Goal: Task Accomplishment & Management: Manage account settings

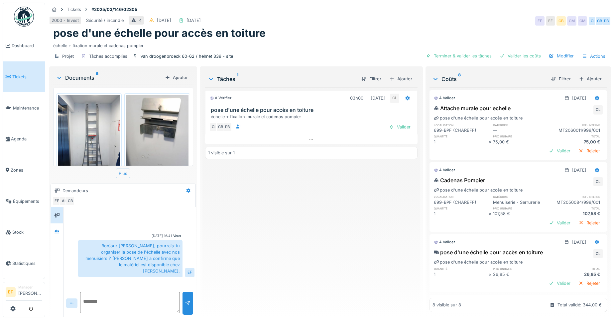
scroll to position [5, 0]
click at [56, 231] on div at bounding box center [57, 231] width 10 height 11
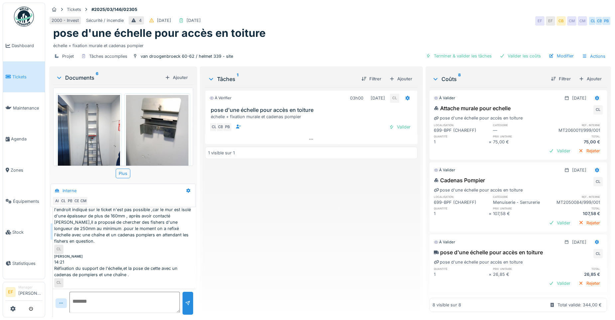
scroll to position [157, 0]
click at [126, 277] on div "Réfixation du support de l'échelle,et la pose de cette avec un cadenas de pompi…" at bounding box center [124, 272] width 140 height 13
click at [318, 225] on div "À vérifier 03h00 29/09/2025 CL pose d'une échelle pour accès en toiture échelle…" at bounding box center [311, 199] width 212 height 225
click at [332, 199] on div "À vérifier 03h00 29/09/2025 CL pose d'une échelle pour accès en toiture échelle…" at bounding box center [311, 199] width 212 height 225
click at [413, 22] on div "2000 - Invest Sécurité / incendie 4 14/03/2025 30/09/2025 EF EF CB CM CM CL CB …" at bounding box center [330, 21] width 562 height 12
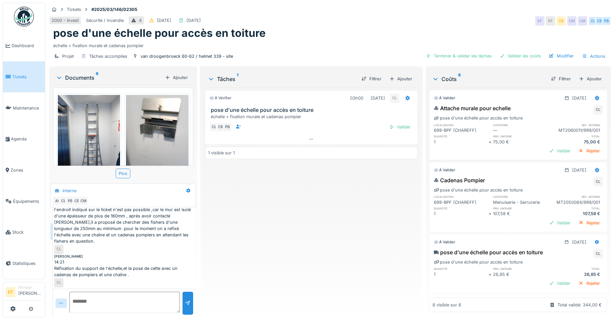
click at [264, 227] on div "À vérifier 03h00 29/09/2025 CL pose d'une échelle pour accès en toiture échelle…" at bounding box center [311, 199] width 212 height 225
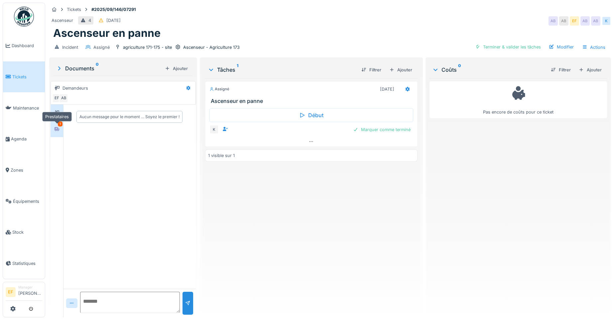
click at [60, 133] on div at bounding box center [57, 129] width 10 height 8
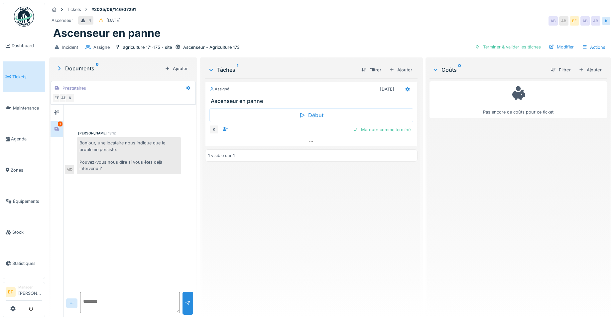
click at [102, 301] on textarea at bounding box center [130, 302] width 100 height 21
type textarea "*"
click at [132, 310] on textarea "**********" at bounding box center [130, 302] width 100 height 21
click at [144, 310] on textarea "**********" at bounding box center [130, 302] width 100 height 21
type textarea "**********"
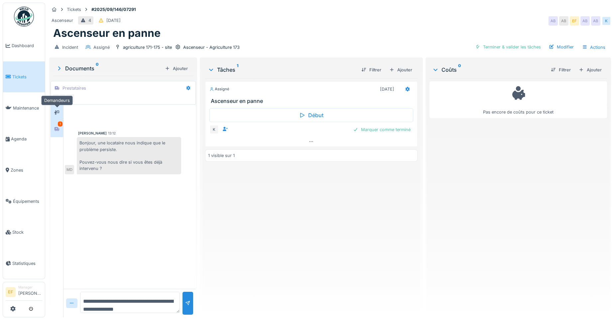
click at [57, 110] on div at bounding box center [56, 113] width 5 height 6
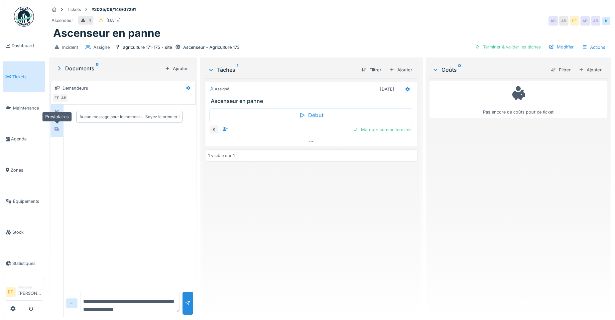
click at [61, 128] on div at bounding box center [57, 129] width 10 height 8
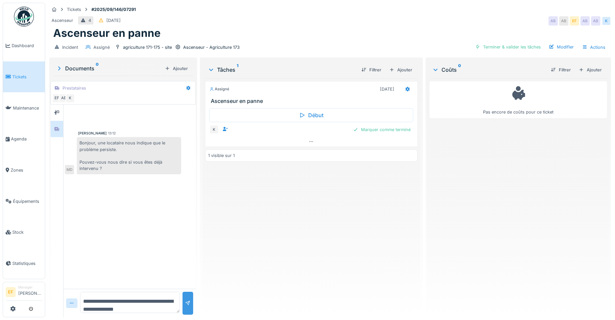
click at [186, 304] on div at bounding box center [187, 303] width 5 height 6
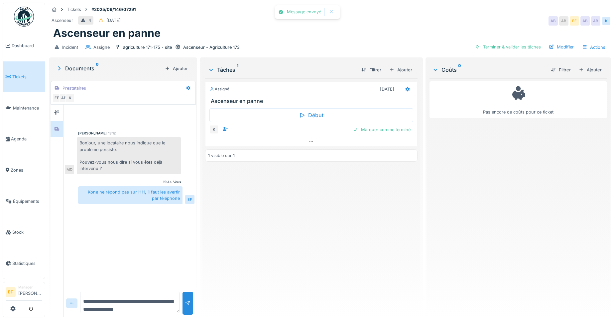
click at [319, 195] on div "Assigné 17/09/2025 Ascenseur en panne Début K Marquer comme terminé 1 visible s…" at bounding box center [311, 195] width 212 height 234
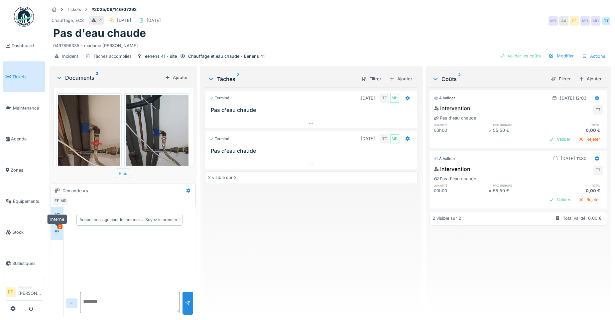
click at [59, 230] on icon at bounding box center [56, 232] width 5 height 4
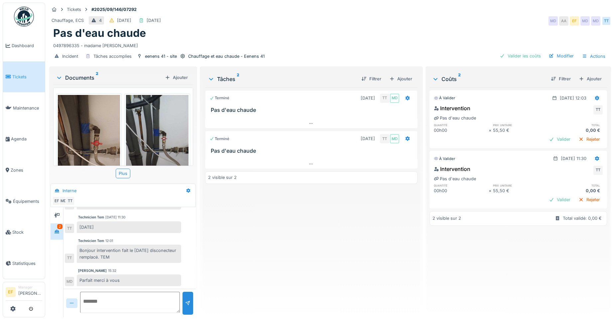
click at [310, 213] on div "Terminé 18/09/2025 TT MD Pas d'eau chaude Terminé 03/10/2025 TT MD Pas d'eau ch…" at bounding box center [311, 199] width 212 height 225
click at [372, 214] on div "Terminé 18/09/2025 TT MD Pas d'eau chaude Terminé 03/10/2025 TT MD Pas d'eau ch…" at bounding box center [311, 199] width 212 height 225
click at [392, 43] on div "0497896335 - madame Azghay" at bounding box center [330, 44] width 554 height 9
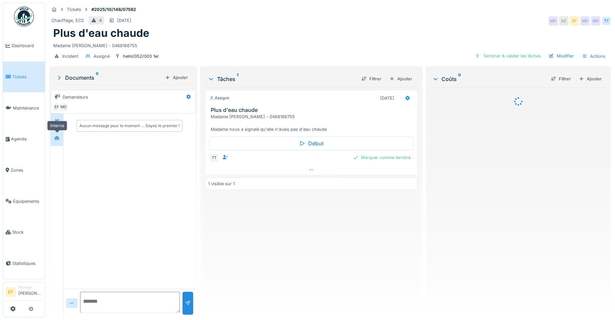
click at [59, 139] on icon at bounding box center [57, 138] width 5 height 4
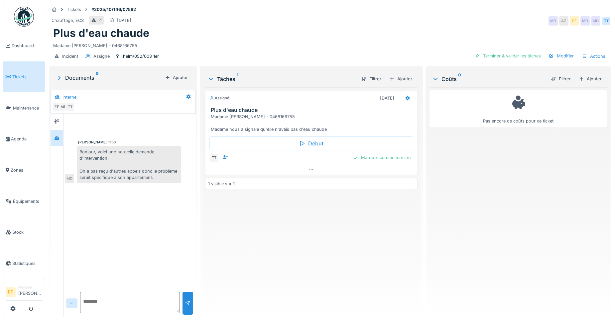
click at [249, 208] on div "Assigné 02/10/2025 Plus d'eau chaude Madame Aziza ZOUHAIR - 0468166755 Madame n…" at bounding box center [311, 199] width 212 height 225
click at [59, 122] on icon at bounding box center [56, 122] width 5 height 4
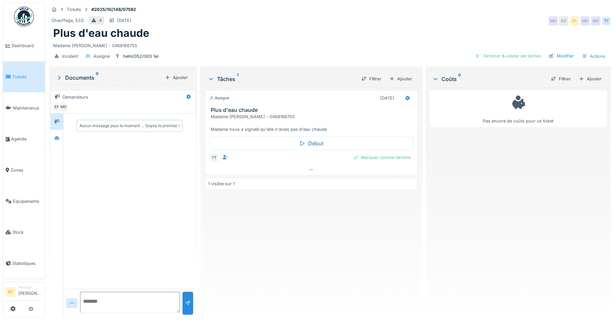
click at [198, 43] on div "Madame Aziza ZOUHAIR - 0468166755" at bounding box center [330, 44] width 554 height 9
click at [55, 139] on icon at bounding box center [56, 138] width 5 height 4
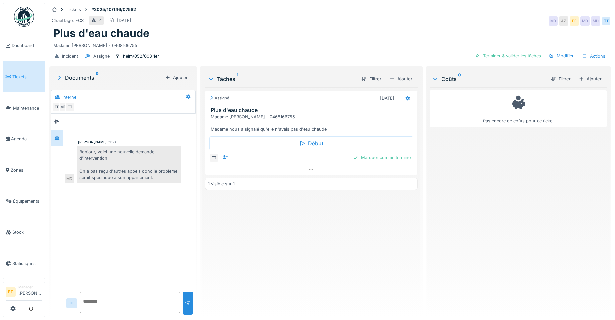
click at [199, 50] on div "Incident Assigné helm/052/003 1er Terminer & valider les tâches Modifier Actions" at bounding box center [330, 56] width 562 height 15
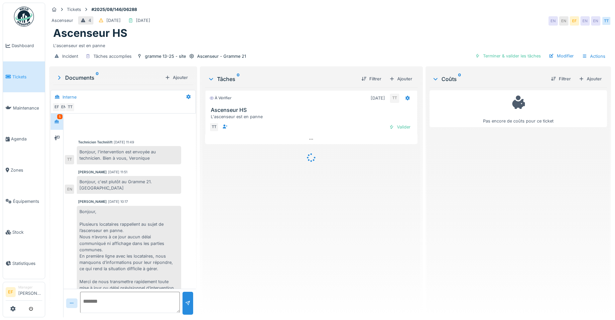
scroll to position [61, 0]
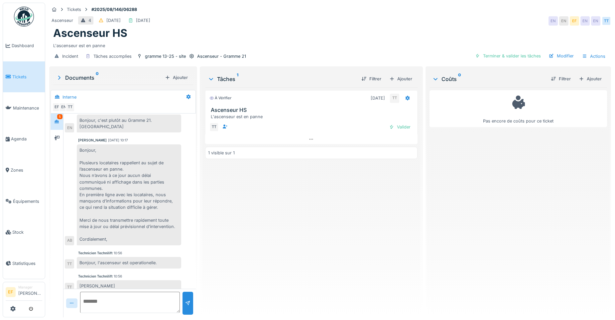
click at [285, 203] on div "À vérifier 07/08/2025 TT Ascenseur HS L'ascenseur est en panne TT Valider 1 vis…" at bounding box center [311, 199] width 212 height 225
click at [399, 127] on div "Valider" at bounding box center [399, 127] width 27 height 9
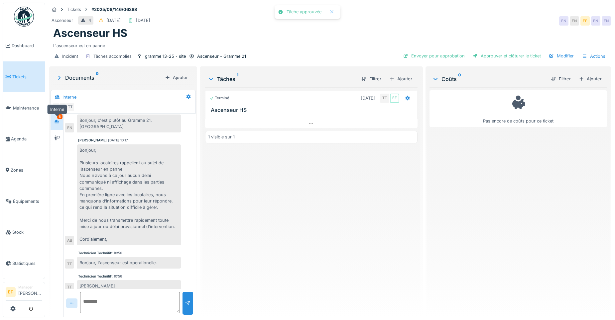
click at [53, 120] on div at bounding box center [57, 122] width 10 height 8
click at [56, 137] on icon at bounding box center [56, 138] width 5 height 5
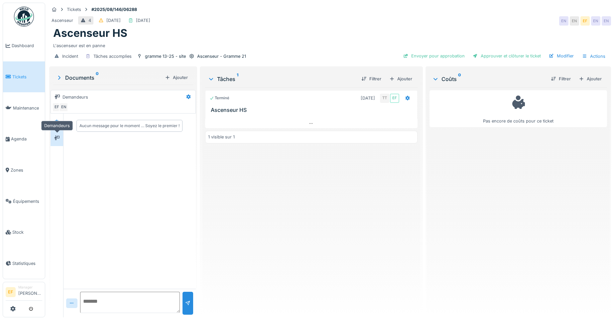
scroll to position [0, 0]
click at [56, 121] on icon at bounding box center [57, 122] width 5 height 4
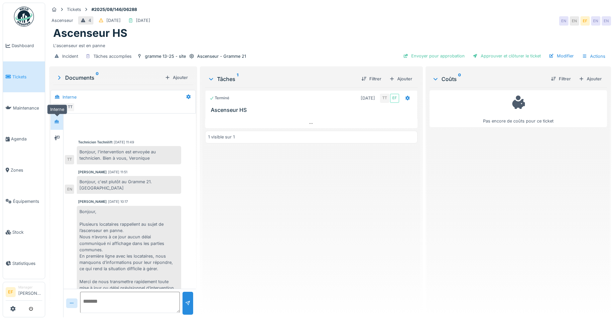
scroll to position [61, 0]
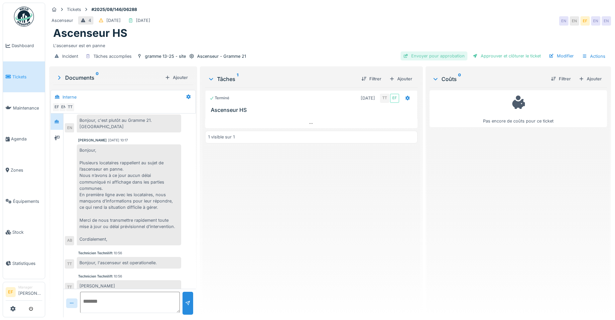
click at [431, 59] on div "Envoyer pour approbation" at bounding box center [434, 56] width 67 height 9
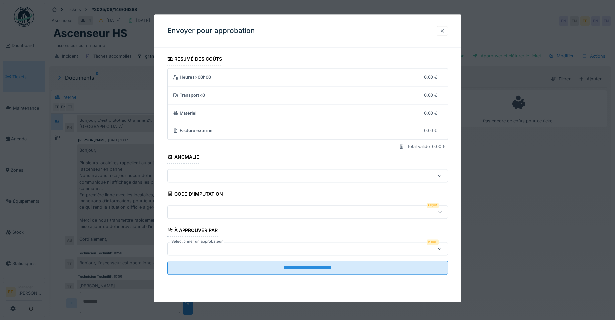
click at [196, 210] on div at bounding box center [291, 212] width 242 height 7
drag, startPoint x: 191, startPoint y: 146, endPoint x: 191, endPoint y: 152, distance: 6.3
click at [191, 145] on div "600 Charges foyer" at bounding box center [309, 145] width 283 height 18
type input "***"
click at [194, 251] on div at bounding box center [291, 248] width 242 height 7
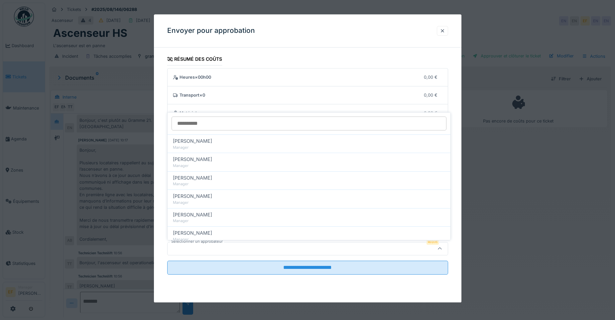
click at [200, 122] on input "Sélectionner un approbateur" at bounding box center [309, 124] width 275 height 14
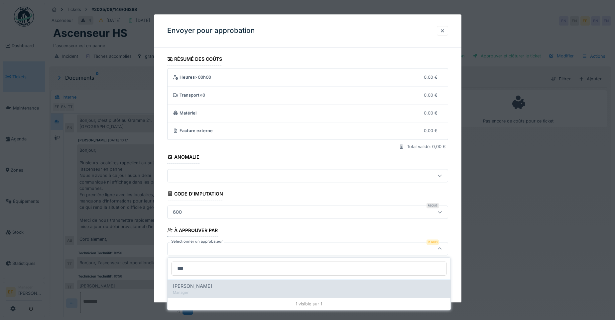
type input "***"
click at [200, 288] on span "[PERSON_NAME]" at bounding box center [192, 286] width 39 height 7
type input "****"
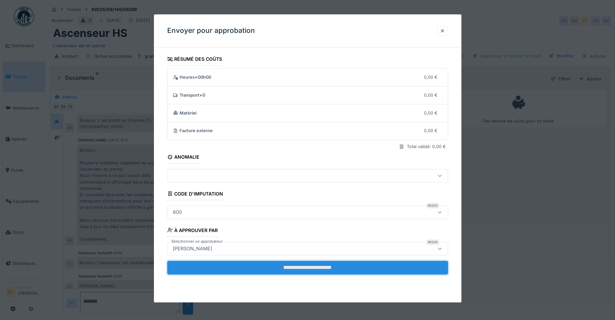
click at [347, 268] on input "**********" at bounding box center [307, 268] width 281 height 14
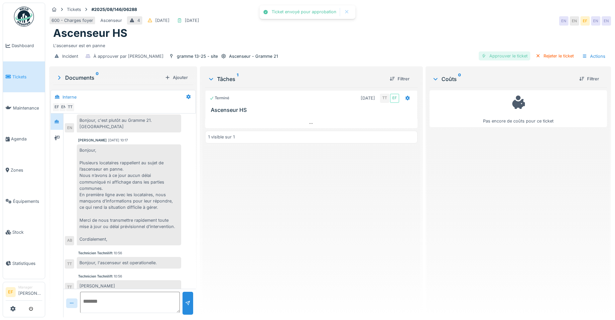
click at [489, 55] on div "Approuver le ticket" at bounding box center [505, 56] width 52 height 9
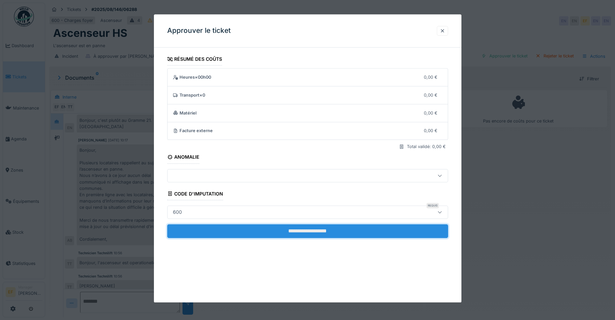
click at [298, 231] on input "**********" at bounding box center [307, 231] width 281 height 14
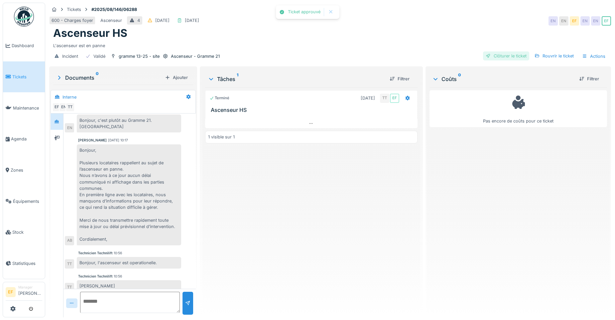
click at [517, 59] on div "Clôturer le ticket" at bounding box center [506, 56] width 46 height 9
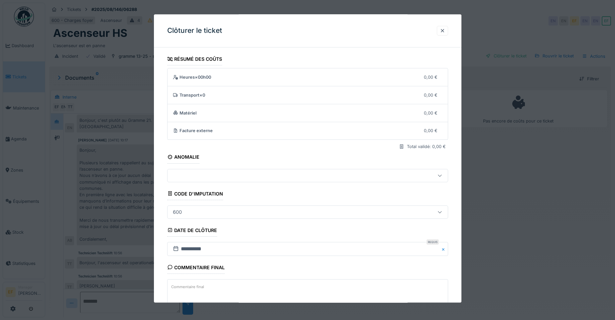
scroll to position [44, 0]
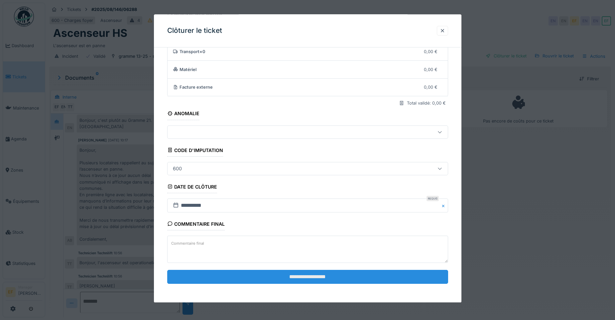
click at [303, 277] on input "**********" at bounding box center [307, 277] width 281 height 14
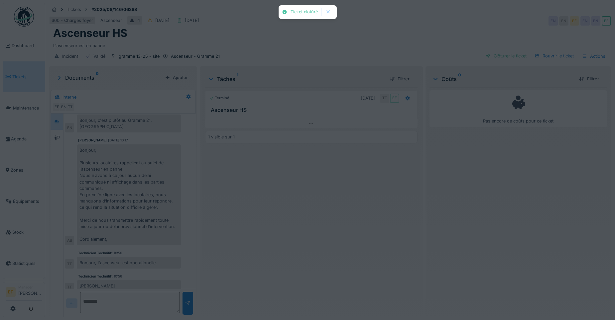
scroll to position [83, 0]
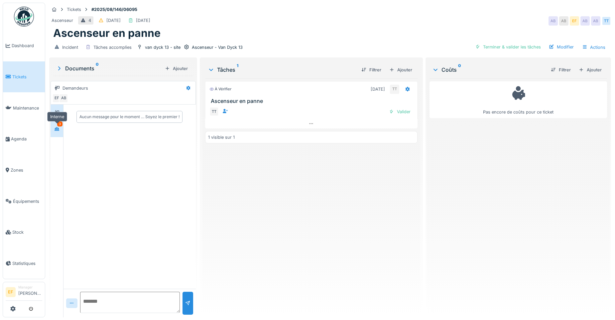
click at [57, 129] on icon at bounding box center [57, 129] width 5 height 4
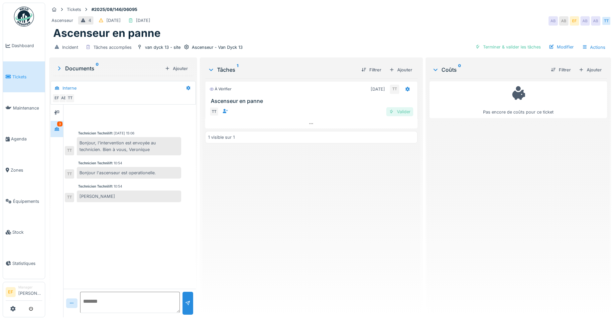
click at [398, 112] on div "Valider" at bounding box center [399, 111] width 27 height 9
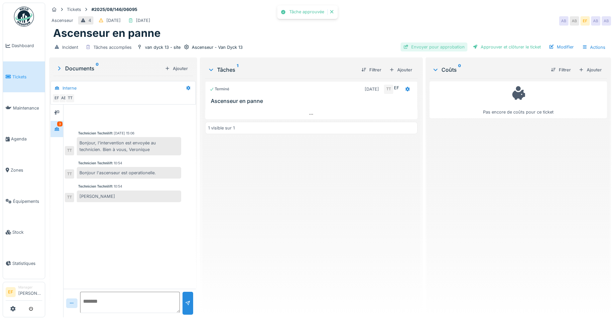
click at [420, 47] on div "Envoyer pour approbation" at bounding box center [434, 47] width 67 height 9
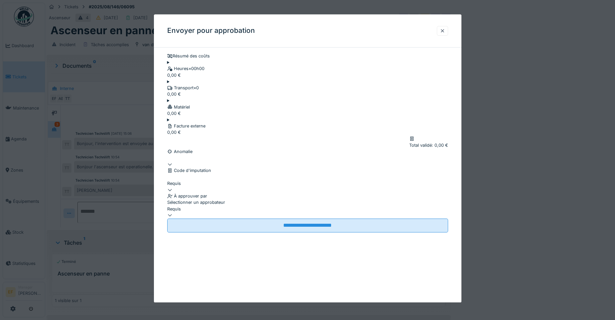
click at [222, 187] on div at bounding box center [307, 187] width 281 height 0
click at [198, 116] on div "600" at bounding box center [309, 113] width 283 height 6
type input "***"
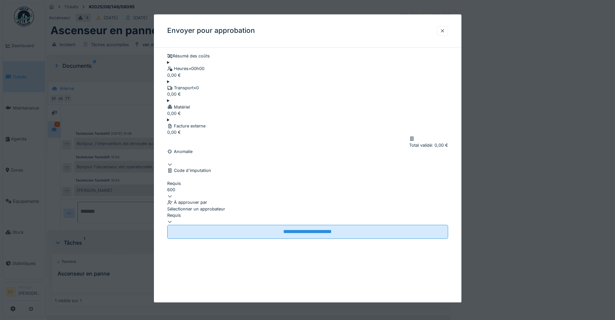
click at [204, 219] on div at bounding box center [307, 219] width 281 height 0
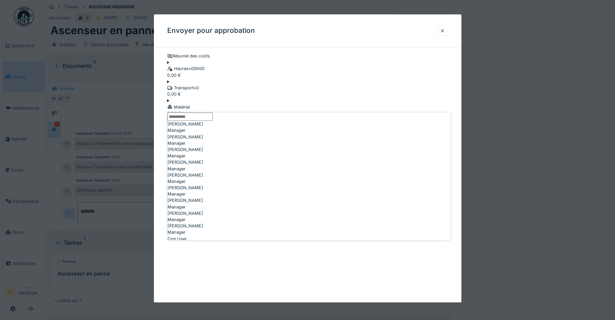
click at [199, 121] on input "Sélectionner un approbateur" at bounding box center [190, 117] width 45 height 8
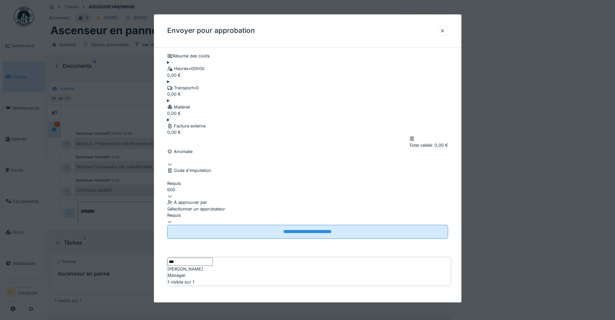
type input "***"
click at [209, 273] on div "[PERSON_NAME]" at bounding box center [309, 269] width 283 height 6
type input "****"
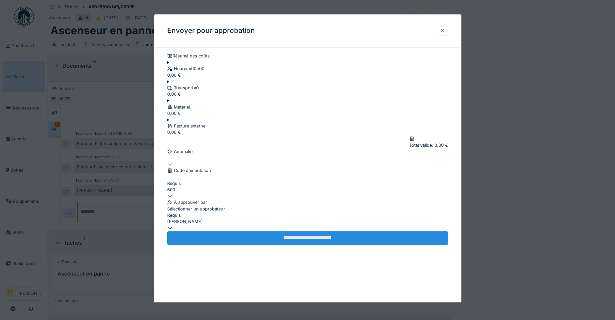
click at [300, 246] on input "**********" at bounding box center [307, 239] width 281 height 14
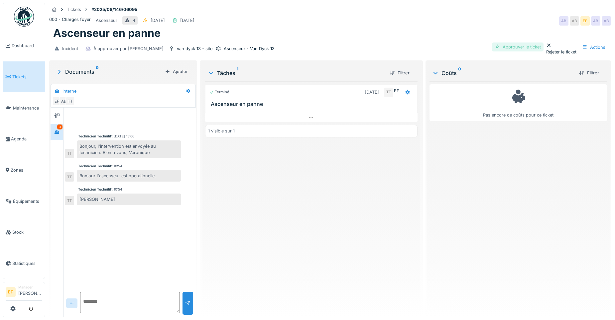
click at [501, 51] on div "Approuver le ticket" at bounding box center [518, 47] width 52 height 9
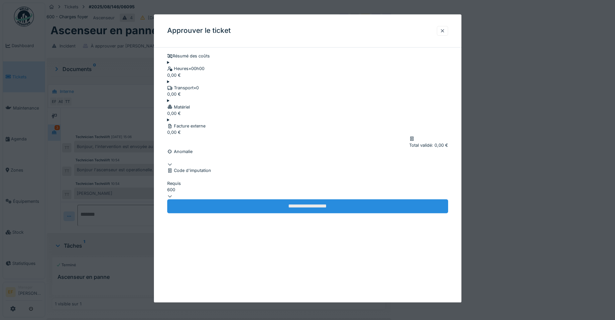
click at [294, 214] on input "**********" at bounding box center [307, 207] width 281 height 14
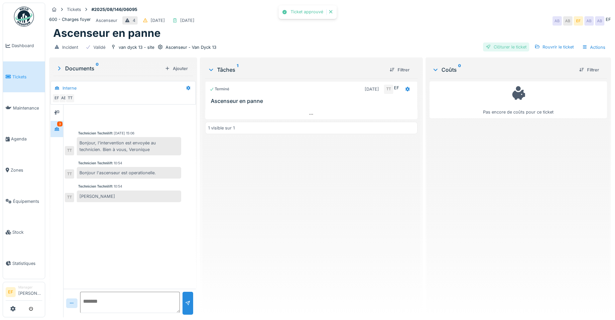
click at [493, 50] on div "Clôturer le ticket" at bounding box center [506, 47] width 46 height 9
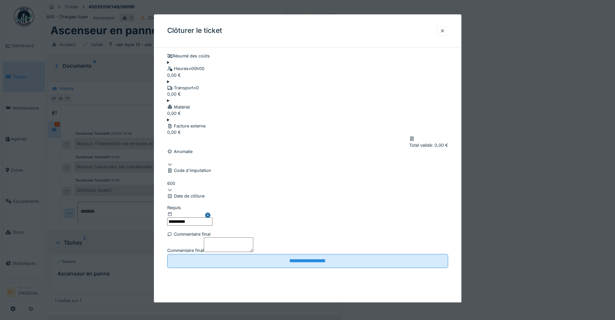
scroll to position [44, 0]
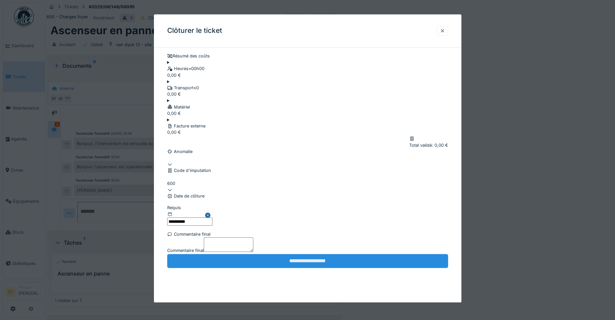
click at [296, 268] on input "**********" at bounding box center [307, 261] width 281 height 14
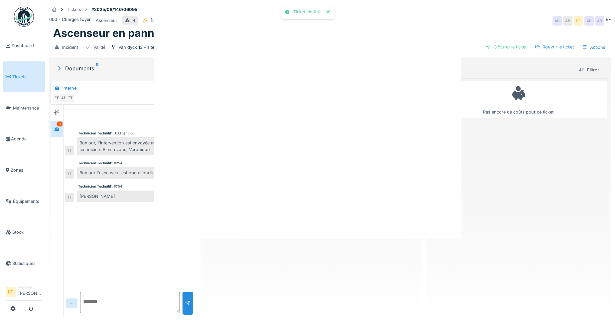
scroll to position [0, 0]
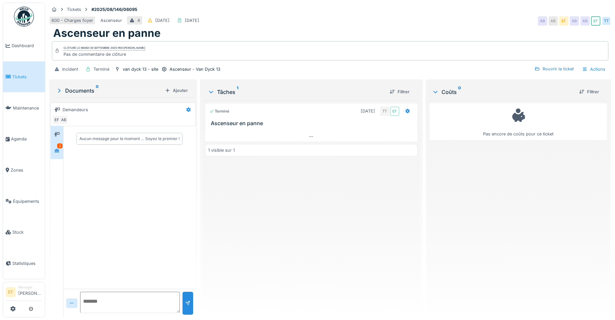
click at [59, 149] on icon at bounding box center [56, 151] width 5 height 4
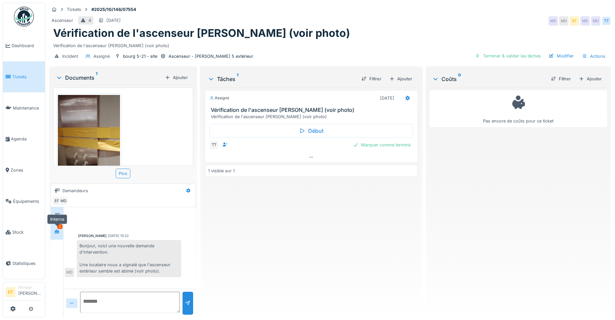
click at [55, 235] on div at bounding box center [56, 232] width 5 height 6
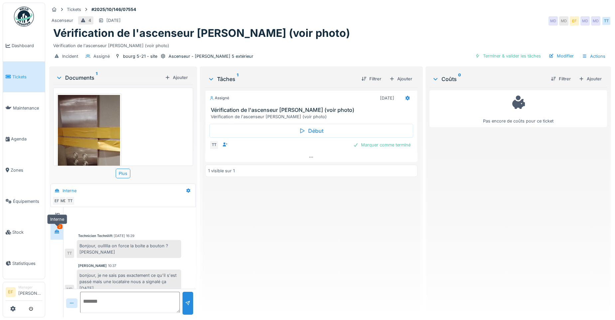
scroll to position [2, 0]
click at [125, 248] on div "Bonjour, oullllla on force la boite a bouton ? Jacobs W." at bounding box center [129, 247] width 104 height 18
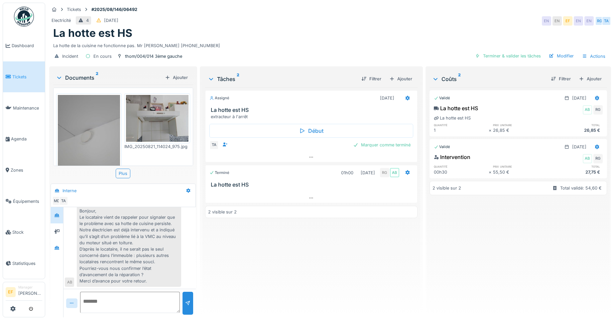
scroll to position [100, 0]
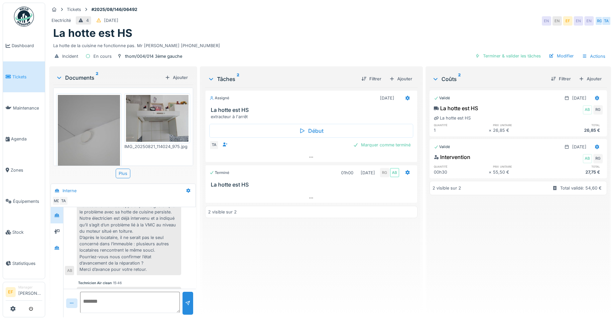
click at [140, 239] on div "Bonjour, Le locataire vient de rappeler pour signaler que le problème avec sa h…" at bounding box center [129, 235] width 104 height 82
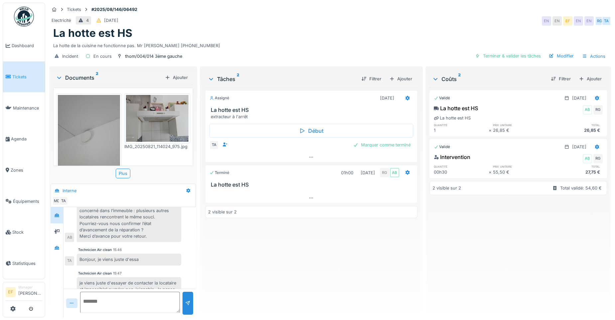
scroll to position [166, 0]
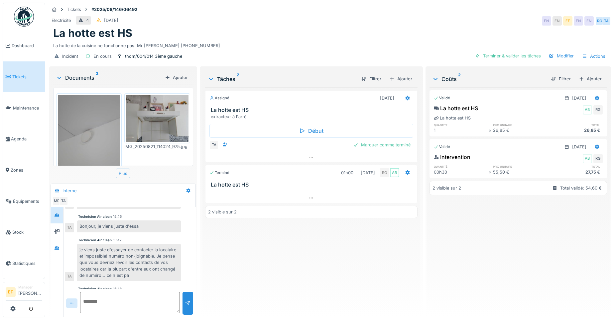
click at [148, 270] on div "je viens juste d'essayer de contacter la locataire et impossible! numéro non-jo…" at bounding box center [129, 262] width 104 height 37
click at [166, 268] on div "je viens juste d'essayer de contacter la locataire et impossible! numéro non-jo…" at bounding box center [129, 262] width 104 height 37
click at [127, 277] on div "je viens juste d'essayer de contacter la locataire et impossible! numéro non-jo…" at bounding box center [129, 262] width 104 height 37
click at [135, 281] on div "je viens juste d'essayer de contacter la locataire et impossible! numéro non-jo…" at bounding box center [129, 262] width 104 height 37
click at [167, 273] on div "je viens juste d'essayer de contacter la locataire et impossible! numéro non-jo…" at bounding box center [129, 262] width 104 height 37
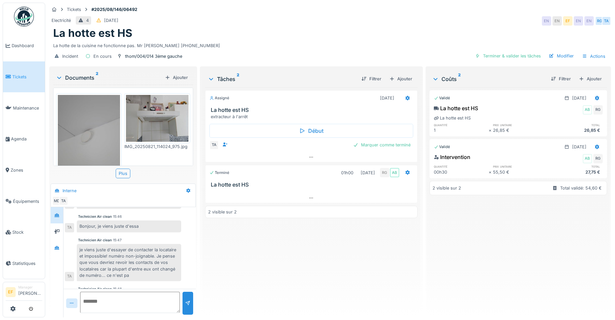
click at [135, 280] on div "je viens juste d'essayer de contacter la locataire et impossible! numéro non-jo…" at bounding box center [129, 262] width 104 height 37
click at [152, 276] on div "je viens juste d'essayer de contacter la locataire et impossible! numéro non-jo…" at bounding box center [129, 262] width 104 height 37
click at [137, 282] on div "je viens juste d'essayer de contacter la locataire et impossible! numéro non-jo…" at bounding box center [129, 262] width 104 height 37
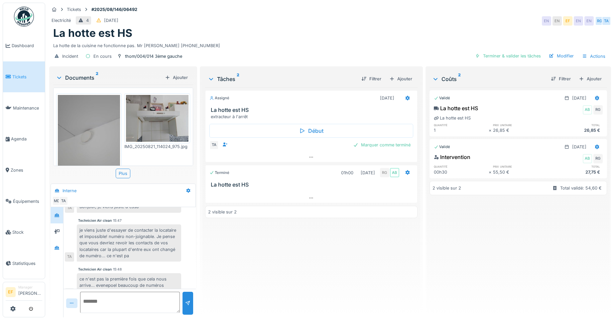
scroll to position [204, 0]
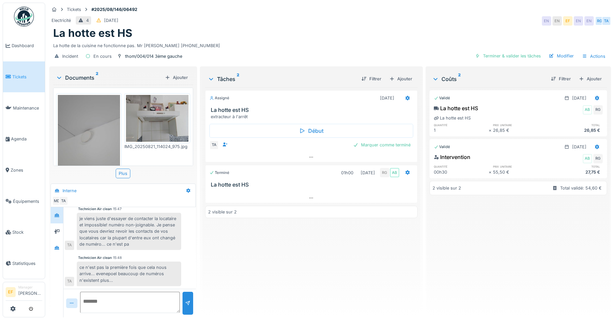
click at [133, 282] on div "ce n'est pas la première fois que cela nous arrive... evenepoel beaucoup de num…" at bounding box center [129, 274] width 104 height 25
click at [135, 278] on div "ce n'est pas la première fois que cela nous arrive... evenepoel beaucoup de num…" at bounding box center [129, 274] width 104 height 25
click at [141, 273] on div "ce n'est pas la première fois que cela nous arrive... evenepoel beaucoup de num…" at bounding box center [129, 274] width 104 height 25
click at [224, 240] on div "Assigné 21/08/2025 La hotte est HS extracteur à l'arrêt Début TA Marquer comme …" at bounding box center [311, 199] width 212 height 225
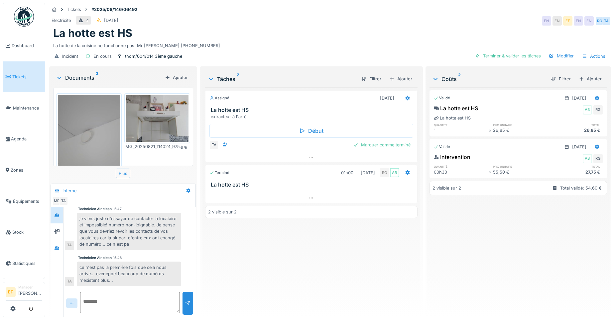
click at [216, 49] on div "Incident En cours thom/004/014 3ème gauche Terminer & valider les tâches Modifi…" at bounding box center [330, 56] width 562 height 15
click at [141, 249] on div "Mouad Dakir 17/09/2025 10:34 Bonjour, le locataire nous signale que le problème…" at bounding box center [129, 149] width 132 height 279
click at [228, 27] on div "La hotte est HS" at bounding box center [330, 33] width 554 height 13
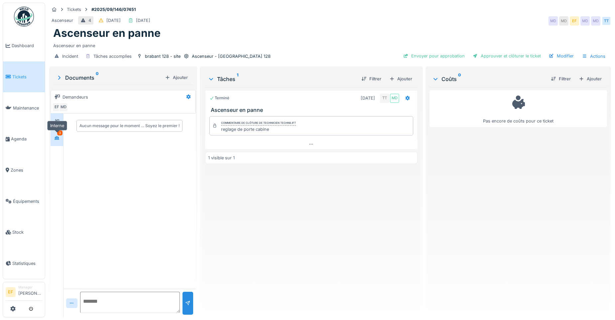
click at [55, 141] on div at bounding box center [56, 138] width 5 height 6
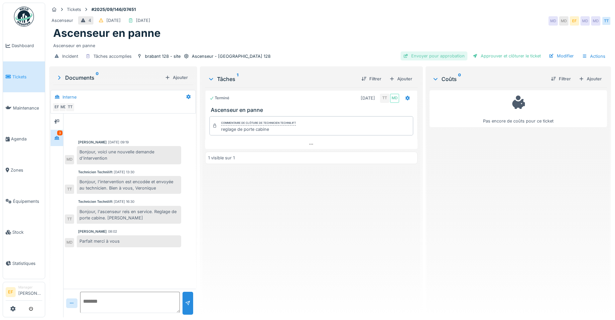
click at [429, 59] on div "Envoyer pour approbation" at bounding box center [434, 56] width 67 height 9
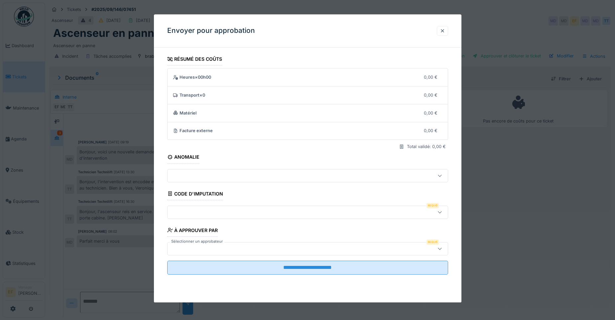
click at [525, 183] on div at bounding box center [307, 160] width 615 height 320
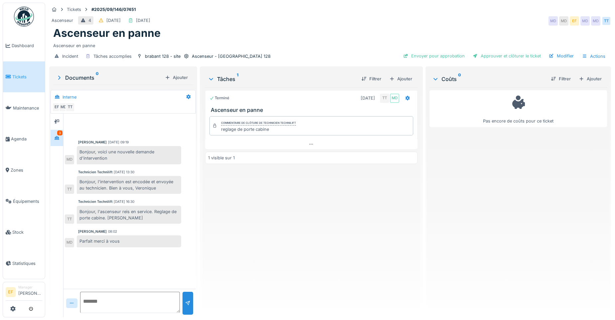
drag, startPoint x: 267, startPoint y: 202, endPoint x: 287, endPoint y: 180, distance: 29.4
click at [268, 202] on div "Terminé 25/09/2025 TT MD Ascenseur en panne Commentaire de clôture de Technicie…" at bounding box center [311, 199] width 212 height 225
click at [428, 55] on div "Envoyer pour approbation" at bounding box center [434, 56] width 67 height 9
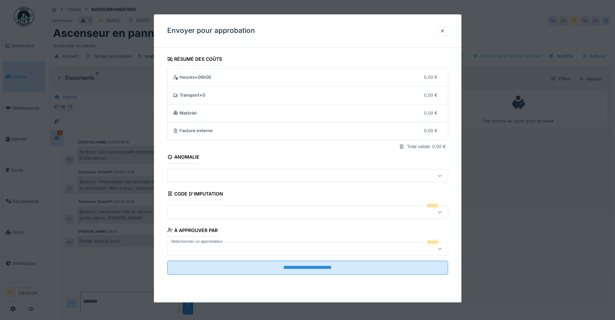
click at [209, 212] on div at bounding box center [291, 212] width 242 height 7
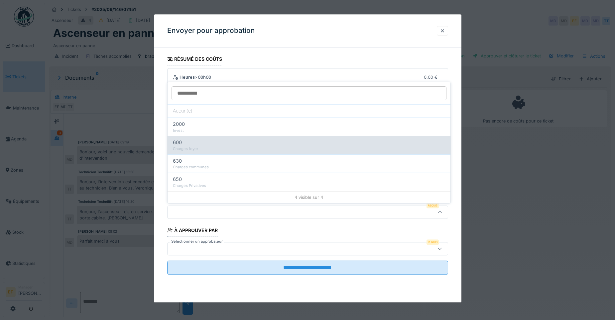
click at [206, 142] on div "600" at bounding box center [309, 142] width 272 height 7
type input "***"
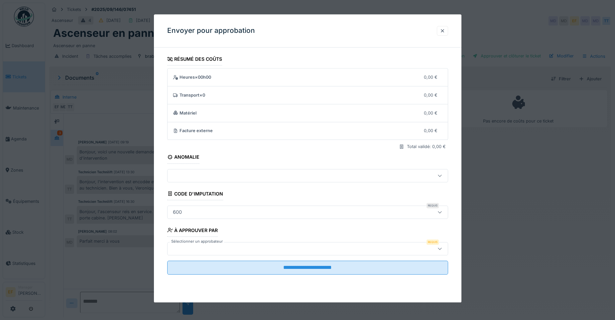
click at [202, 257] on fieldset "**********" at bounding box center [307, 166] width 281 height 227
click at [203, 250] on div at bounding box center [291, 248] width 242 height 7
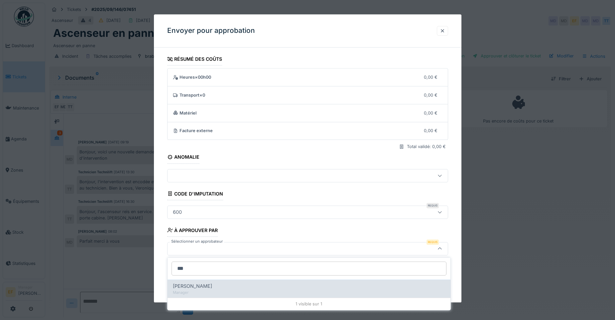
type input "***"
click at [218, 288] on div "[PERSON_NAME]" at bounding box center [309, 286] width 272 height 7
type input "****"
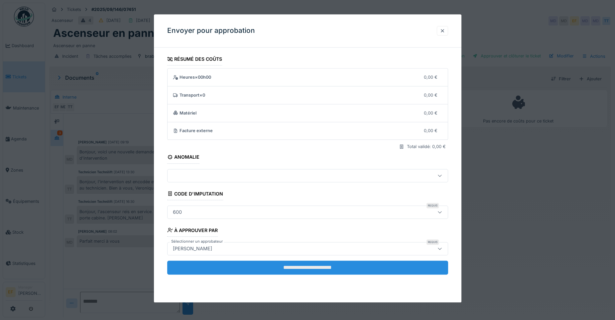
click at [306, 266] on input "**********" at bounding box center [307, 268] width 281 height 14
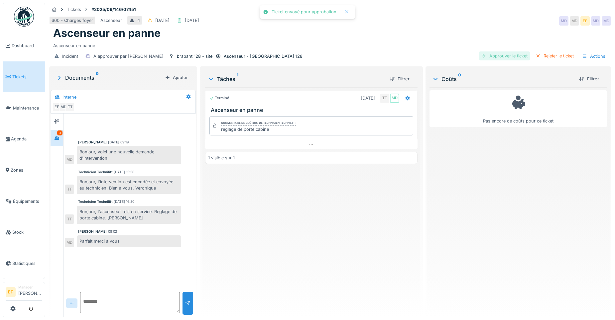
click at [499, 58] on div "Approuver le ticket" at bounding box center [505, 56] width 52 height 9
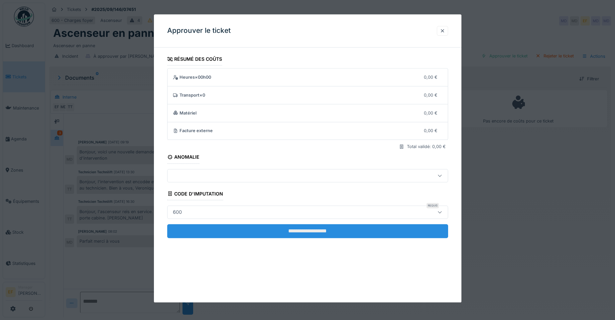
click at [303, 236] on input "**********" at bounding box center [307, 231] width 281 height 14
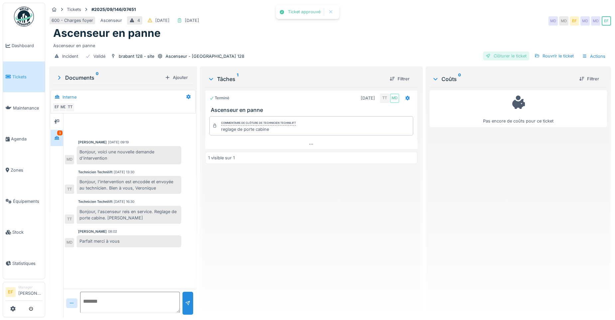
click at [498, 55] on div "Clôturer le ticket" at bounding box center [506, 56] width 46 height 9
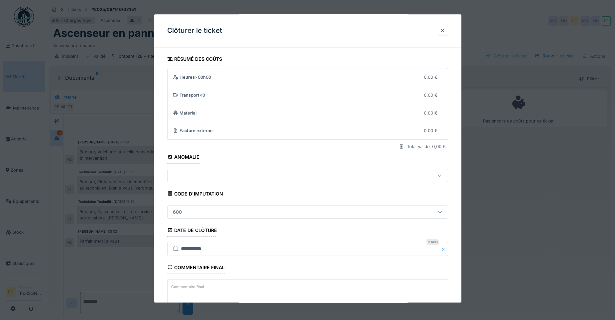
scroll to position [44, 0]
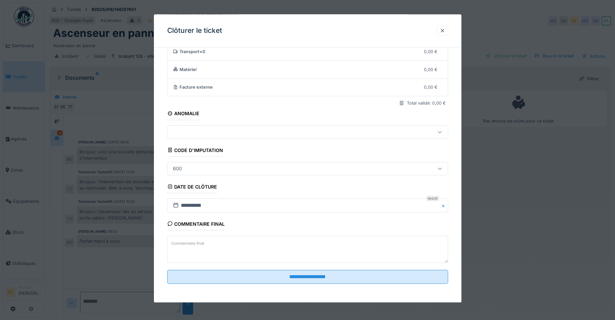
click at [293, 275] on input "**********" at bounding box center [307, 277] width 281 height 14
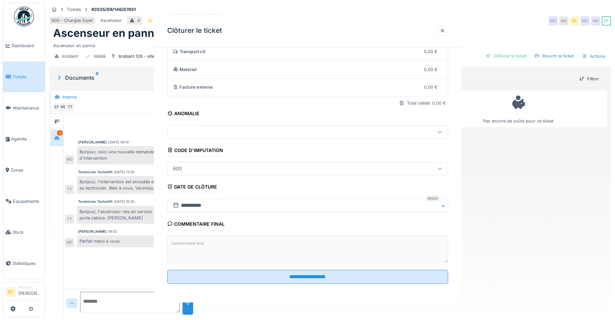
scroll to position [0, 0]
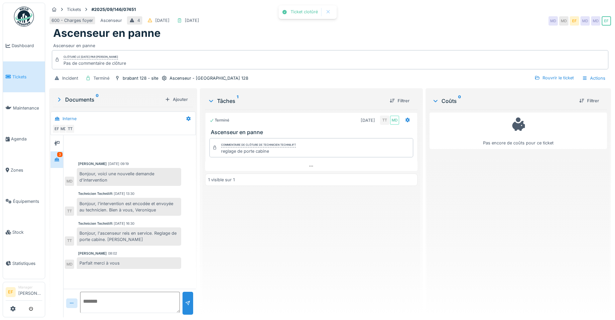
click at [489, 20] on div "600 - Charges foyer Ascenseur 4 29/09/2025 29/09/2025 MD MD EF MD MD EF" at bounding box center [330, 21] width 562 height 12
click at [204, 43] on div "Ascenseur en panne" at bounding box center [330, 44] width 554 height 9
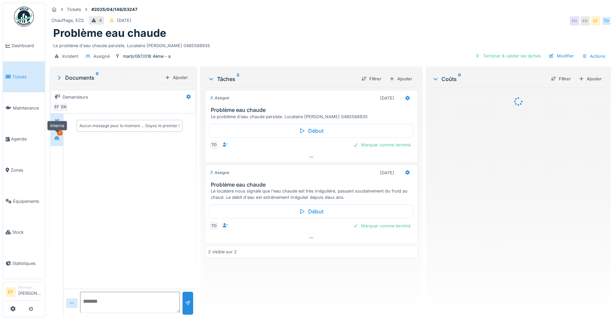
click at [62, 136] on div at bounding box center [57, 138] width 10 height 8
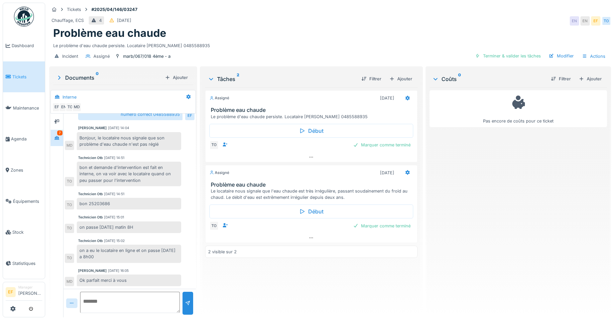
scroll to position [35, 0]
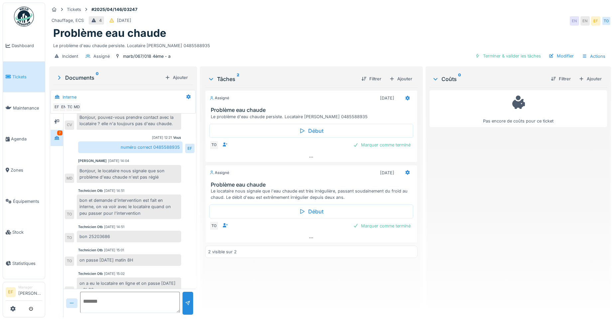
click at [346, 193] on div "Le locataire nous signale que l'eau chaude est très irrégulière, passant soudai…" at bounding box center [313, 194] width 204 height 13
click at [366, 190] on div "Le locataire nous signale que l'eau chaude est très irrégulière, passant soudai…" at bounding box center [313, 194] width 204 height 13
click at [287, 278] on div "Assigné [DATE] Problème eau chaude Le problème d'eau chaude persiste. Locataire…" at bounding box center [311, 199] width 212 height 225
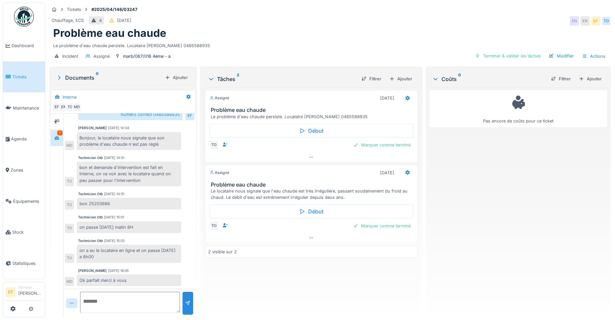
click at [277, 276] on div "Assigné [DATE] Problème eau chaude Le problème d'eau chaude persiste. Locataire…" at bounding box center [311, 199] width 212 height 225
click at [351, 193] on div "Le locataire nous signale que l'eau chaude est très irrégulière, passant soudai…" at bounding box center [313, 194] width 204 height 13
click at [291, 40] on div "Le problème d'eau chaude persiste. Locataire [PERSON_NAME] 0485588935" at bounding box center [330, 44] width 554 height 9
click at [295, 291] on div "Assigné [DATE] Problème eau chaude Le problème d'eau chaude persiste. Locataire…" at bounding box center [311, 199] width 212 height 225
click at [93, 297] on textarea at bounding box center [130, 302] width 100 height 21
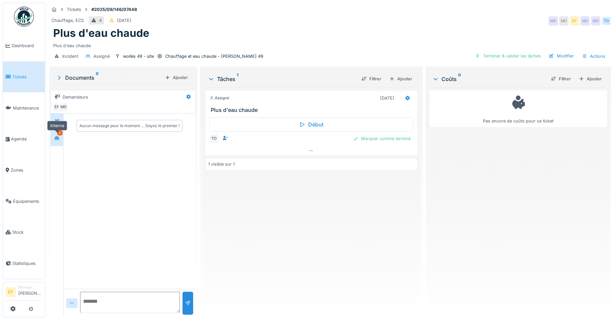
click at [55, 140] on icon at bounding box center [56, 138] width 5 height 4
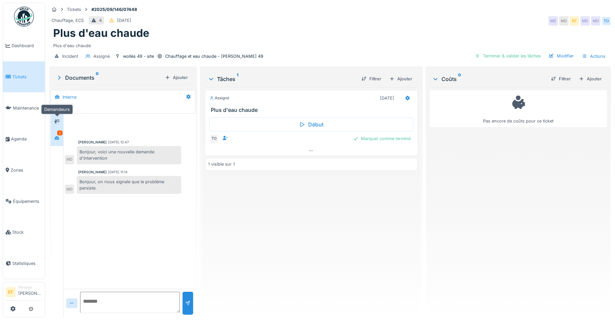
click at [59, 124] on icon at bounding box center [56, 122] width 5 height 4
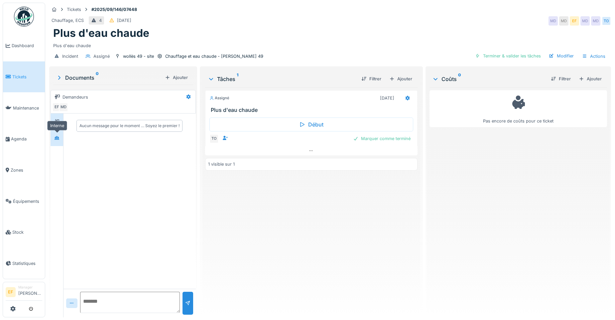
click at [54, 135] on div at bounding box center [57, 138] width 10 height 8
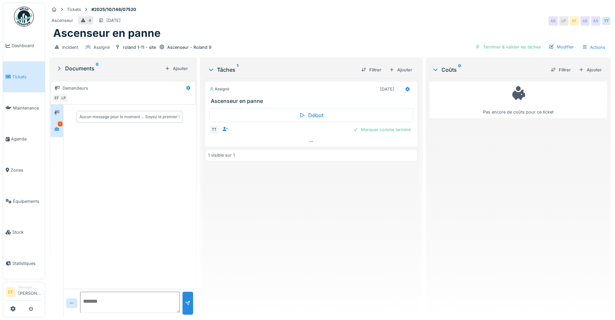
click at [61, 128] on div at bounding box center [57, 129] width 10 height 8
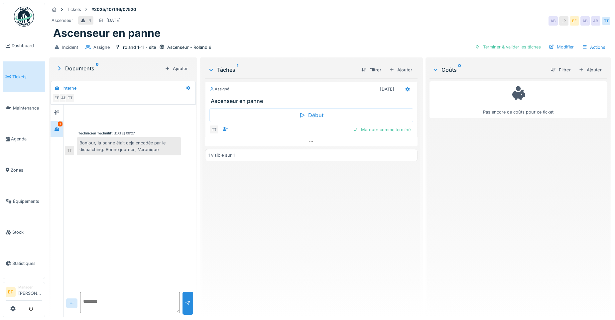
click at [160, 159] on div "Technicien Technilift [DATE] 08:27 Bonjour, la panne était déjà encodée par le …" at bounding box center [129, 197] width 132 height 184
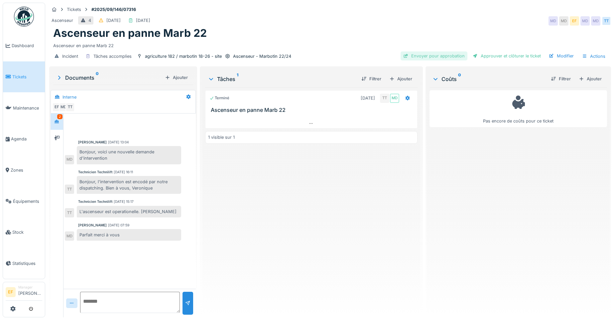
click at [423, 56] on div "Envoyer pour approbation" at bounding box center [434, 56] width 67 height 9
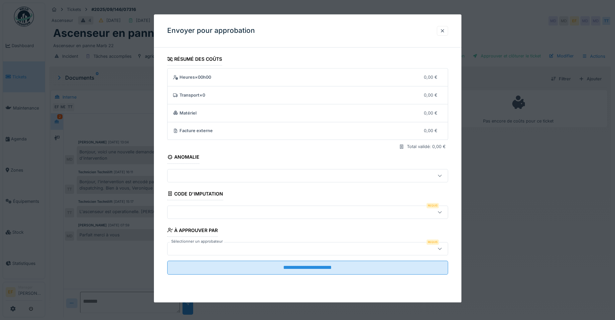
click at [248, 208] on div at bounding box center [307, 212] width 281 height 13
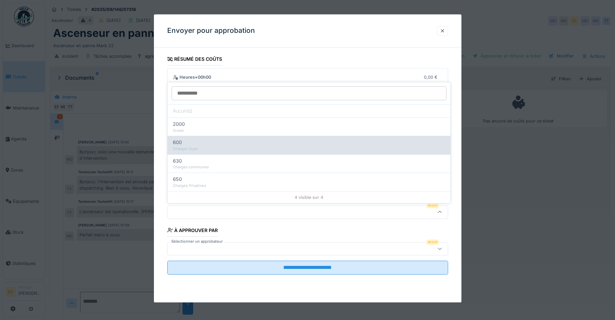
click at [204, 147] on div "Charges foyer" at bounding box center [309, 149] width 272 height 6
type input "***"
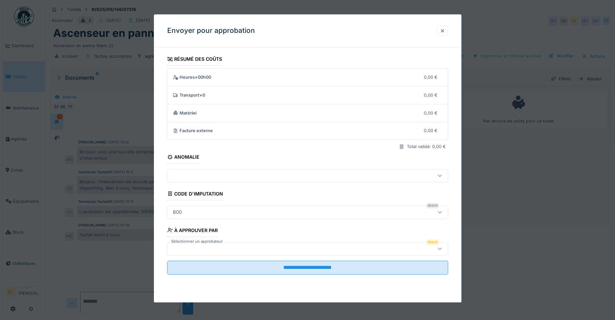
click at [205, 251] on div at bounding box center [291, 248] width 242 height 7
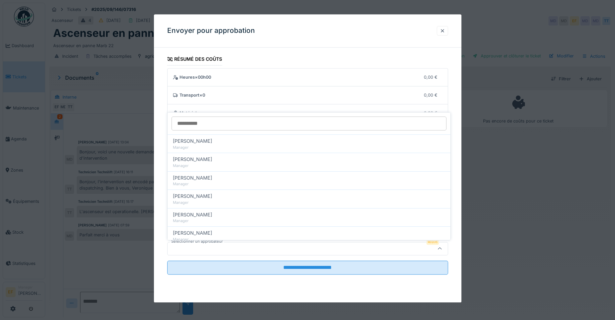
click at [205, 249] on div at bounding box center [291, 248] width 242 height 7
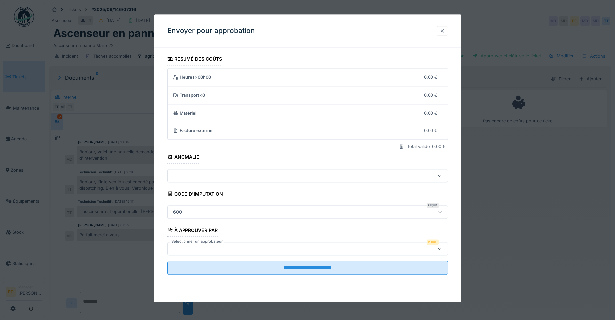
click at [205, 250] on div at bounding box center [291, 248] width 242 height 7
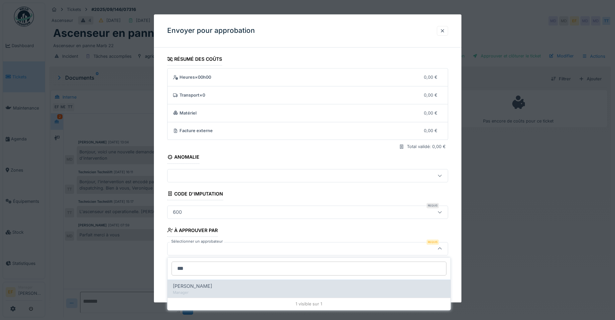
type input "***"
click at [207, 289] on div "[PERSON_NAME]" at bounding box center [309, 286] width 272 height 7
type input "****"
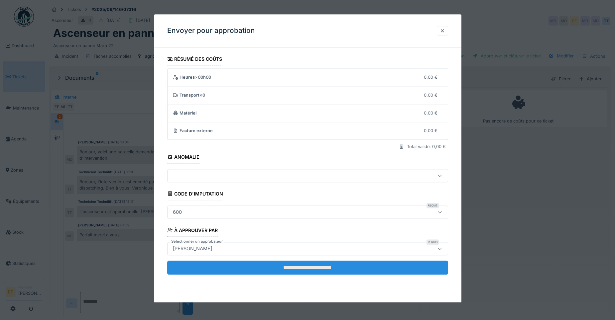
click at [349, 271] on input "**********" at bounding box center [307, 268] width 281 height 14
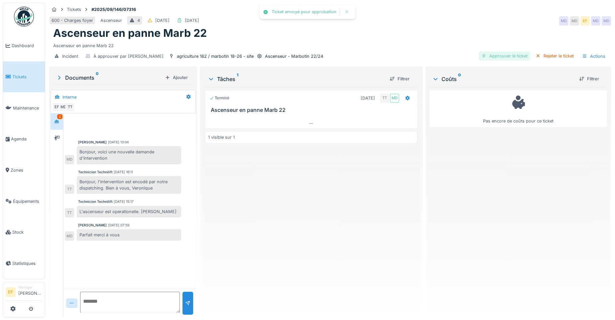
click at [509, 53] on div "Approuver le ticket" at bounding box center [505, 56] width 52 height 9
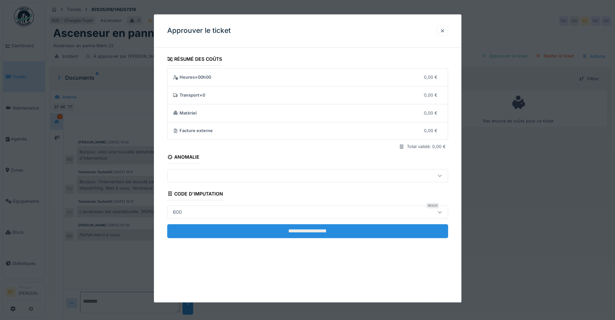
click at [314, 233] on input "**********" at bounding box center [307, 231] width 281 height 14
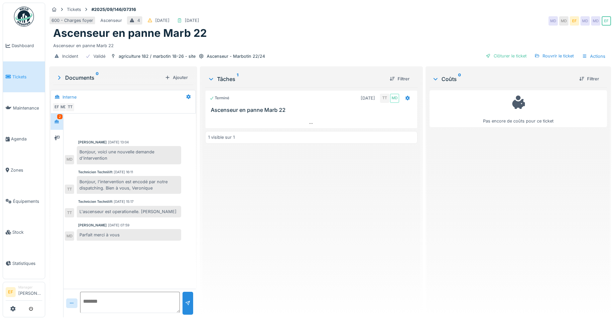
click at [328, 182] on div "Terminé [DATE] TT MD Ascenseur en panne Marb 22 1 visible sur 1" at bounding box center [311, 199] width 212 height 225
click at [509, 54] on div "Clôturer le ticket" at bounding box center [506, 56] width 46 height 9
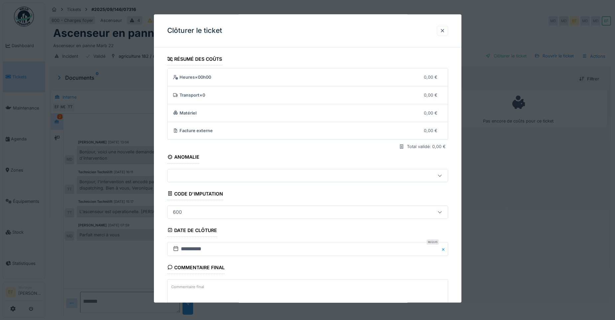
scroll to position [44, 0]
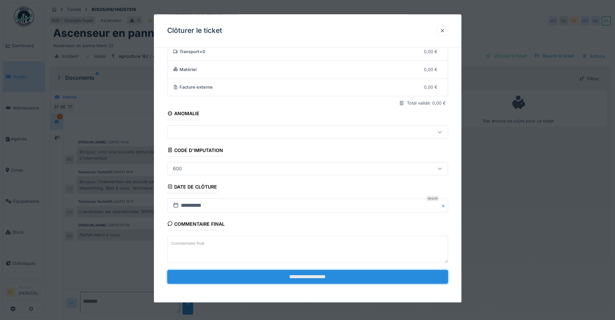
click at [280, 276] on input "**********" at bounding box center [307, 277] width 281 height 14
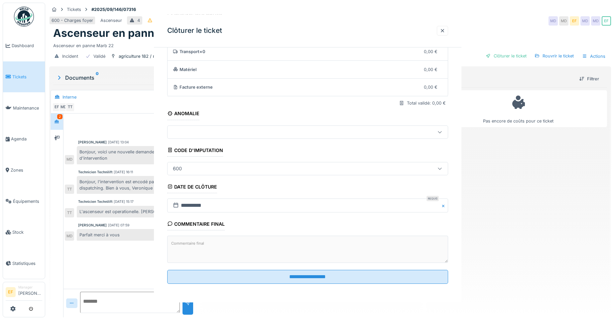
scroll to position [0, 0]
